Goal: Transaction & Acquisition: Book appointment/travel/reservation

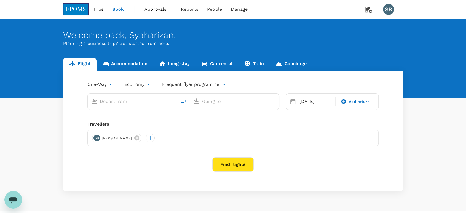
type input "Miri Intl (MYY)"
type input "Kota Kinabalu Intl (BKI)"
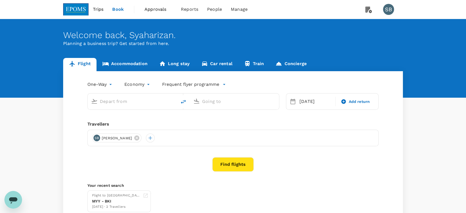
type input "Miri Intl (MYY)"
type input "Kota Kinabalu Intl (BKI)"
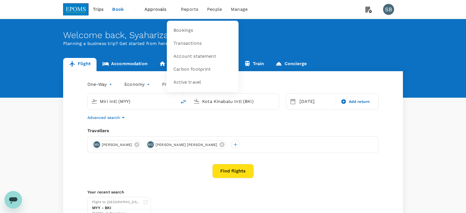
drag, startPoint x: 187, startPoint y: 28, endPoint x: 190, endPoint y: 22, distance: 6.2
click at [187, 27] on span "Bookings" at bounding box center [183, 30] width 20 height 6
